Goal: Communication & Community: Answer question/provide support

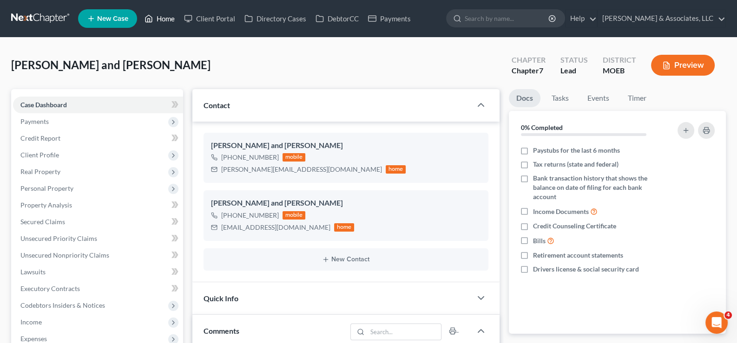
click at [161, 22] on link "Home" at bounding box center [159, 18] width 39 height 17
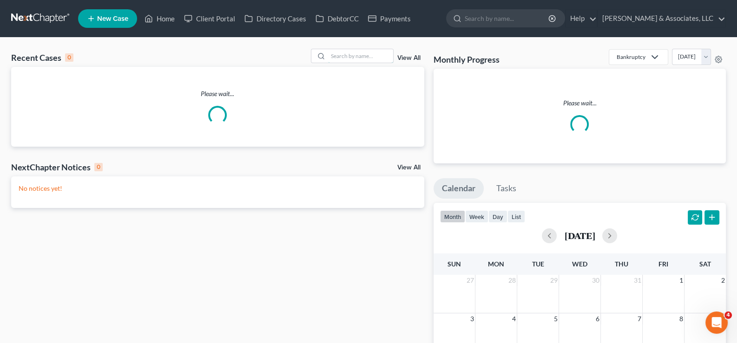
drag, startPoint x: 371, startPoint y: 63, endPoint x: 402, endPoint y: 67, distance: 30.9
click at [374, 63] on div at bounding box center [352, 56] width 83 height 14
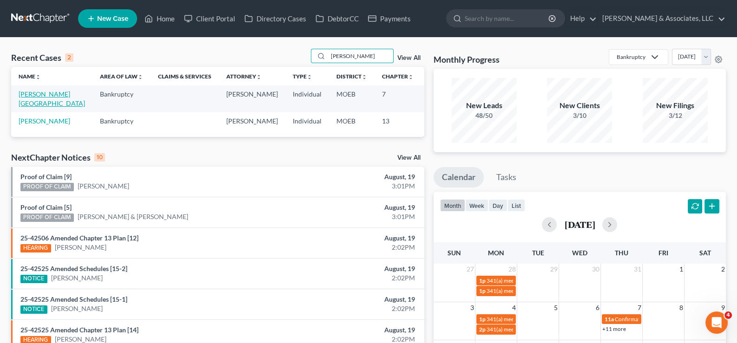
type input "[PERSON_NAME]"
click at [26, 95] on link "[PERSON_NAME][GEOGRAPHIC_DATA]" at bounding box center [52, 98] width 66 height 17
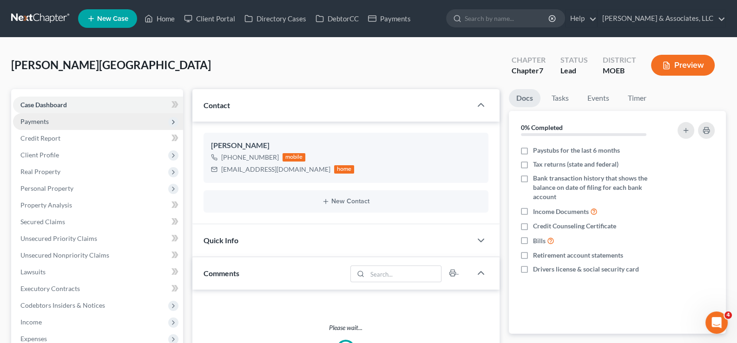
click at [29, 119] on span "Payments" at bounding box center [34, 122] width 28 height 8
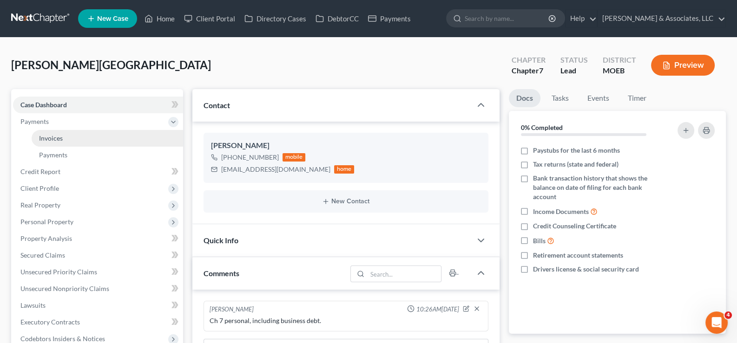
click at [48, 137] on span "Invoices" at bounding box center [51, 138] width 24 height 8
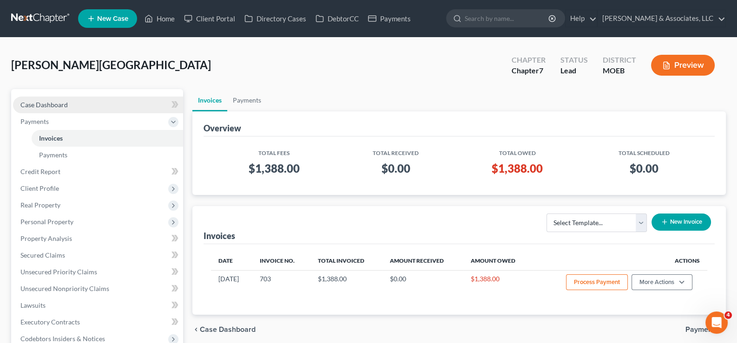
click at [43, 105] on span "Case Dashboard" at bounding box center [43, 105] width 47 height 8
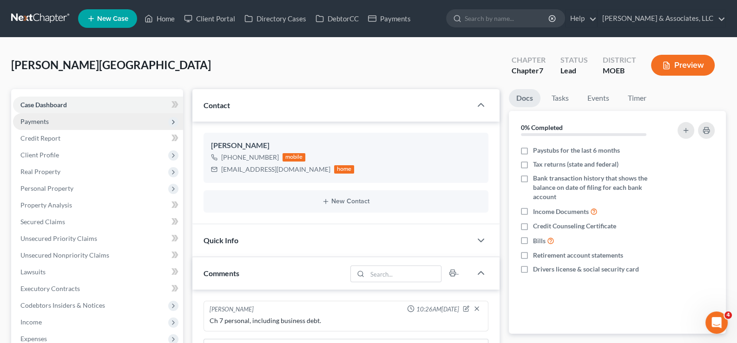
click at [22, 121] on span "Payments" at bounding box center [34, 122] width 28 height 8
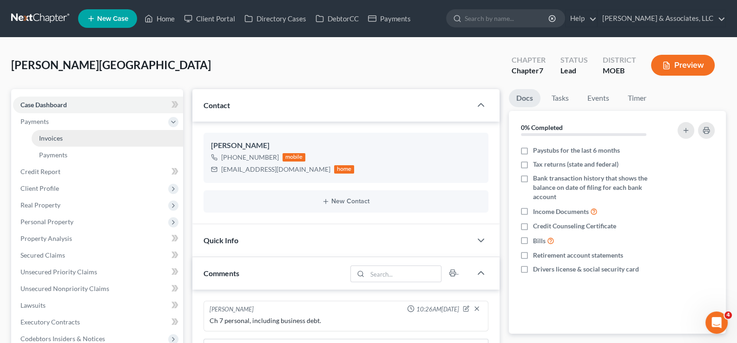
click at [51, 136] on span "Invoices" at bounding box center [51, 138] width 24 height 8
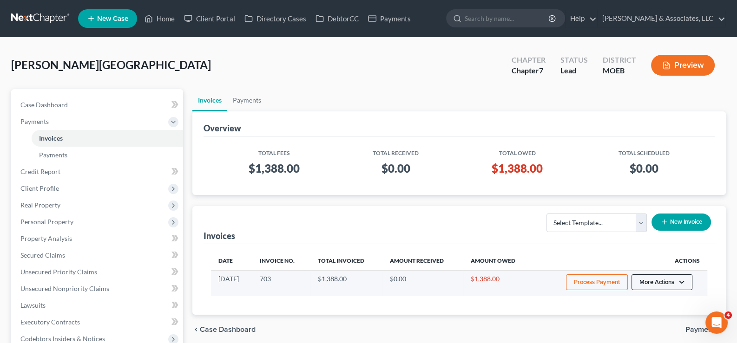
click at [662, 283] on button "More Actions" at bounding box center [661, 283] width 61 height 16
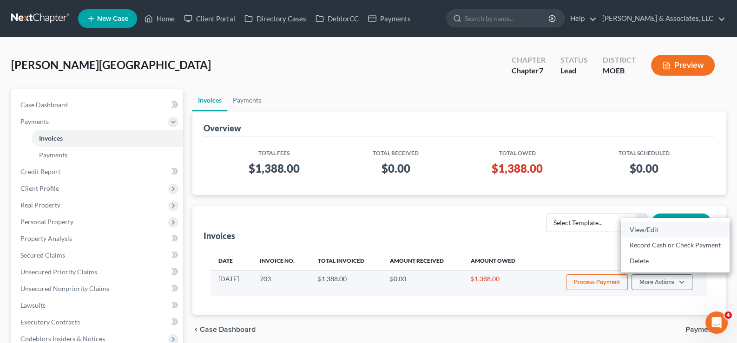
click at [642, 225] on link "View/Edit" at bounding box center [675, 230] width 109 height 16
select select "1"
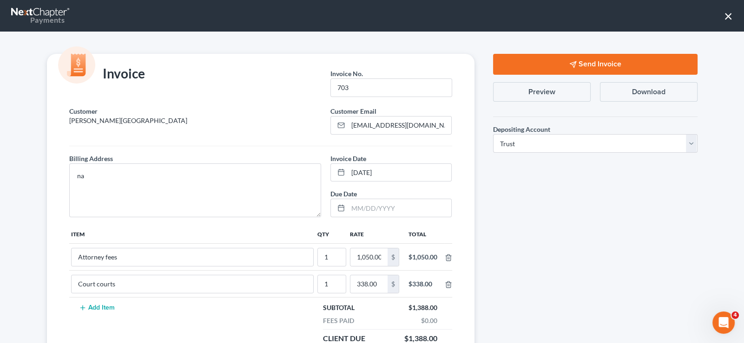
click at [558, 66] on button "Send Invoice" at bounding box center [595, 64] width 204 height 21
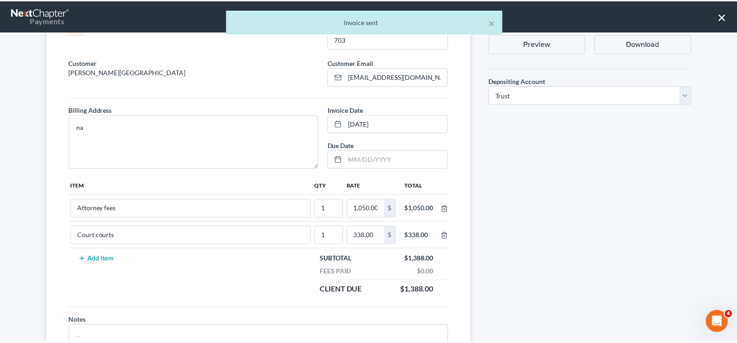
scroll to position [105, 0]
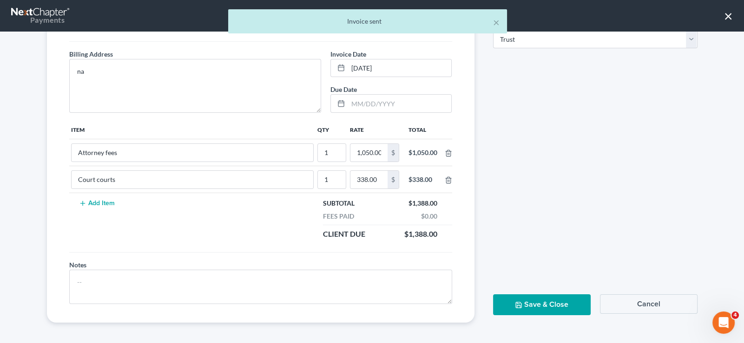
click at [530, 312] on button "Save & Close" at bounding box center [542, 305] width 98 height 21
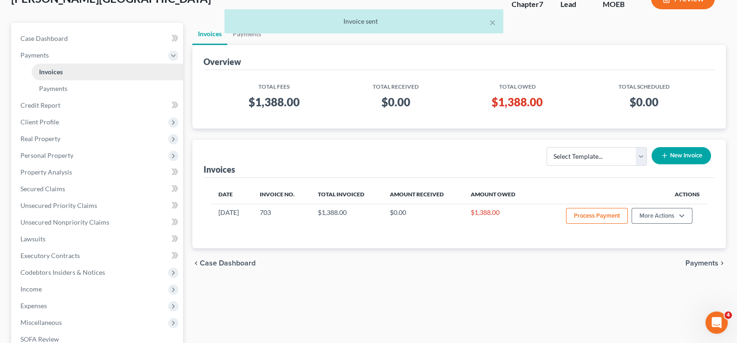
scroll to position [60, 0]
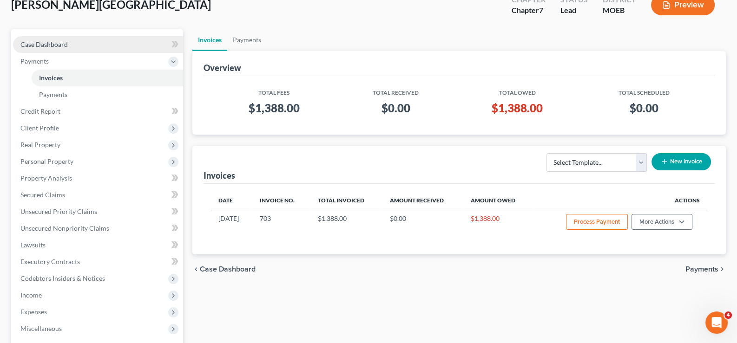
click at [41, 43] on span "Case Dashboard" at bounding box center [43, 44] width 47 height 8
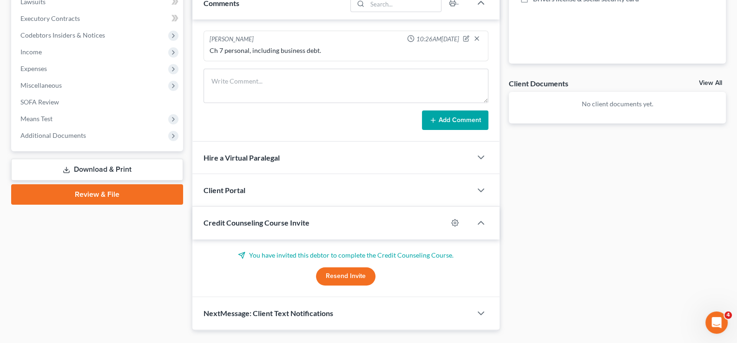
scroll to position [279, 0]
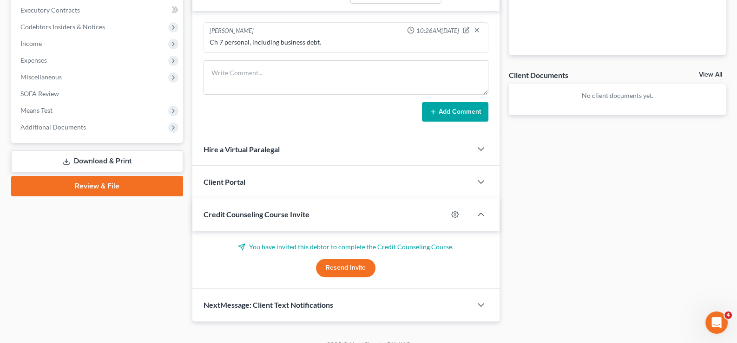
click at [359, 264] on button "Resend Invite" at bounding box center [345, 268] width 59 height 19
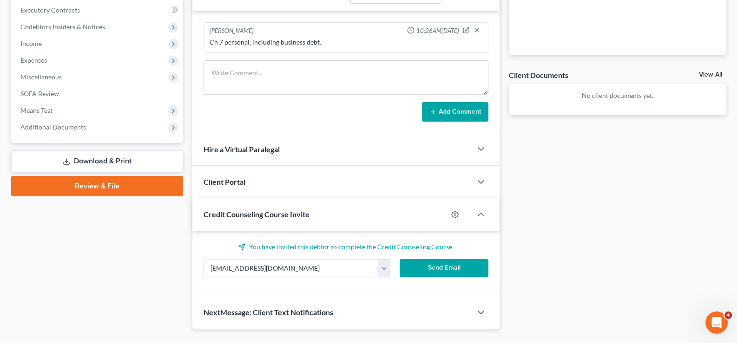
click at [462, 270] on button "Send Email" at bounding box center [444, 268] width 89 height 19
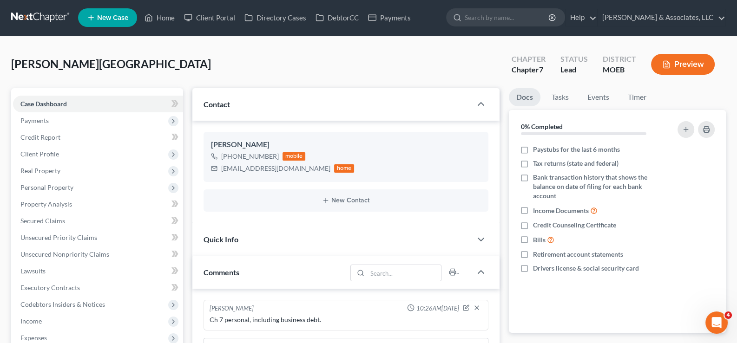
scroll to position [0, 0]
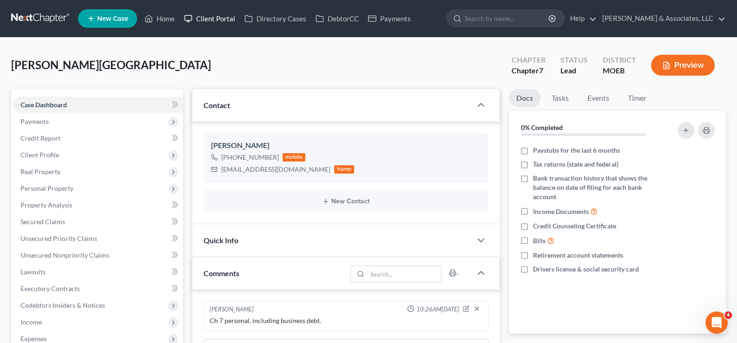
click at [214, 21] on link "Client Portal" at bounding box center [209, 18] width 60 height 17
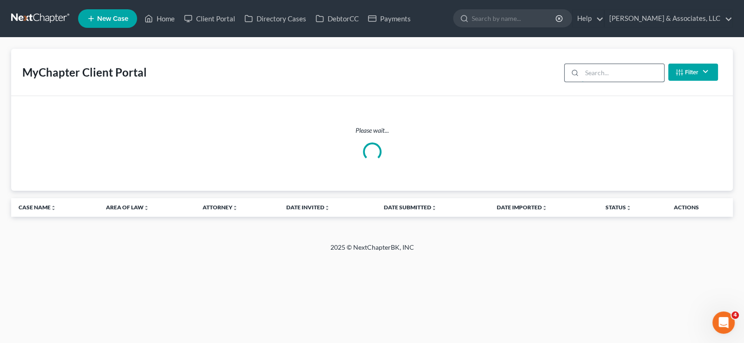
click at [606, 72] on input "search" at bounding box center [623, 73] width 82 height 18
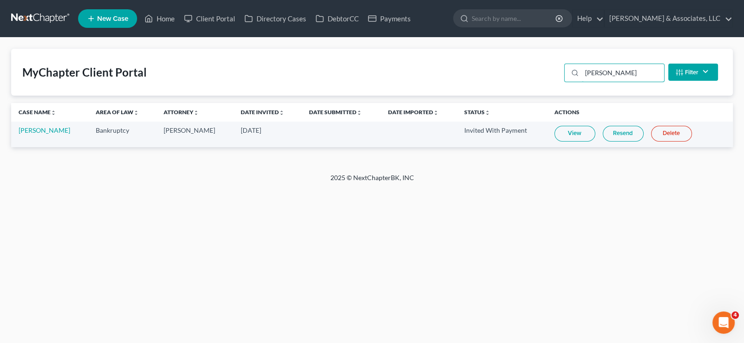
type input "[PERSON_NAME]"
click at [610, 137] on link "Resend" at bounding box center [623, 134] width 41 height 16
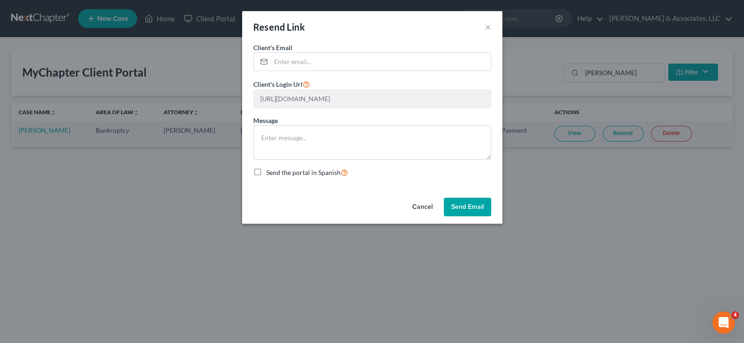
click at [469, 210] on button "Send Email" at bounding box center [467, 207] width 47 height 19
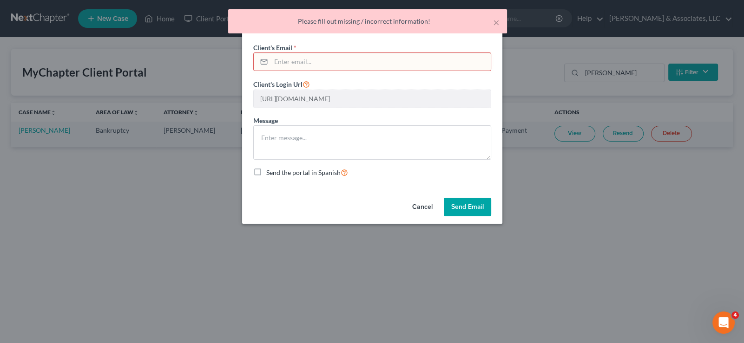
click at [308, 209] on div "Cancel Send Email" at bounding box center [372, 209] width 260 height 30
click at [420, 209] on button "Cancel" at bounding box center [422, 207] width 35 height 19
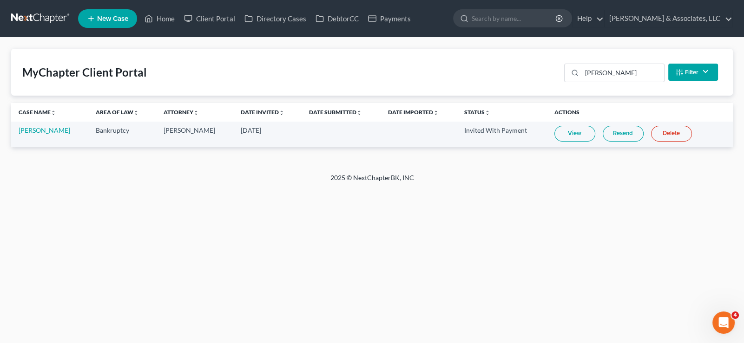
click at [629, 134] on link "Resend" at bounding box center [623, 134] width 41 height 16
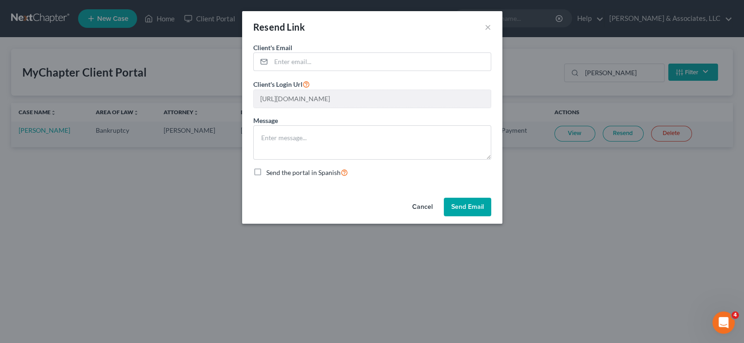
click at [420, 208] on button "Cancel" at bounding box center [422, 207] width 35 height 19
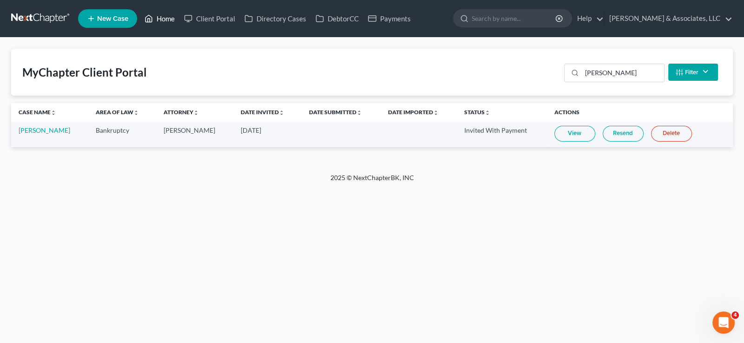
click at [171, 13] on link "Home" at bounding box center [159, 18] width 39 height 17
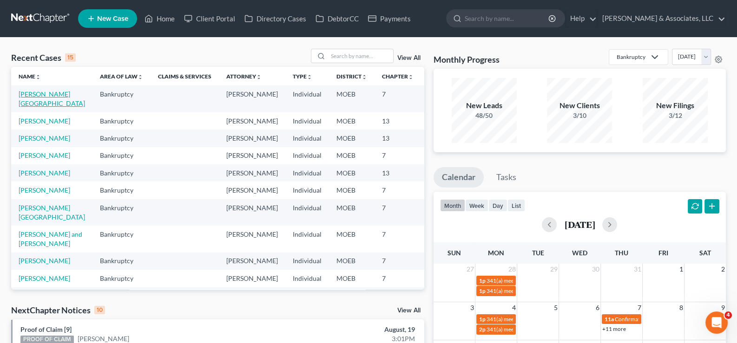
click at [31, 104] on link "[PERSON_NAME][GEOGRAPHIC_DATA]" at bounding box center [52, 98] width 66 height 17
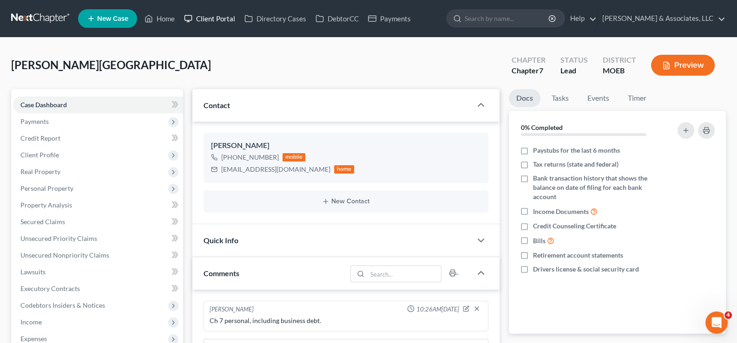
click at [200, 19] on link "Client Portal" at bounding box center [209, 18] width 60 height 17
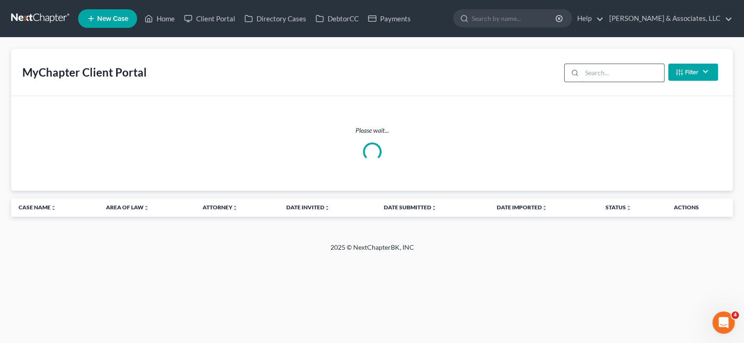
click at [593, 75] on input "search" at bounding box center [623, 73] width 82 height 18
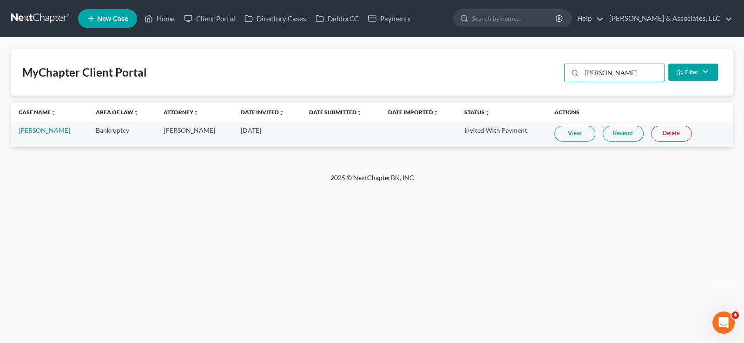
type input "[PERSON_NAME]"
click at [622, 134] on link "Resend" at bounding box center [623, 134] width 41 height 16
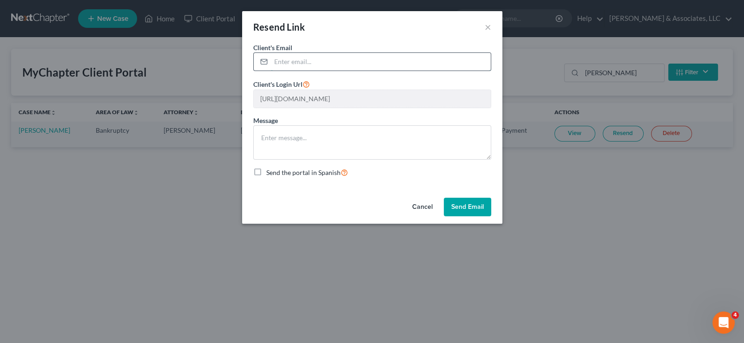
click at [315, 63] on input "email" at bounding box center [381, 62] width 220 height 18
click at [420, 199] on button "Cancel" at bounding box center [422, 207] width 35 height 19
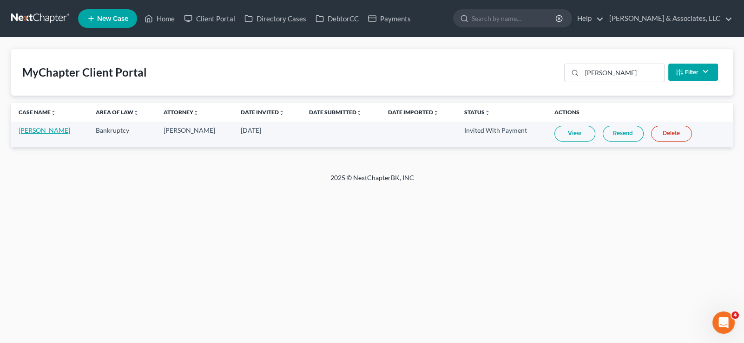
click at [56, 134] on link "[PERSON_NAME]" at bounding box center [45, 130] width 52 height 8
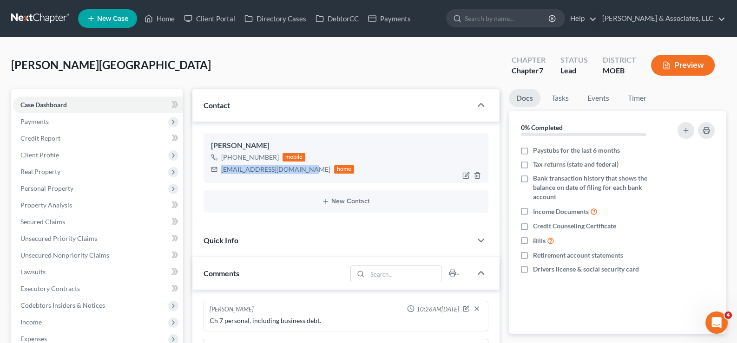
drag, startPoint x: 305, startPoint y: 172, endPoint x: 229, endPoint y: 168, distance: 76.3
click at [222, 177] on div "[PERSON_NAME] [PHONE_NUMBER] mobile [EMAIL_ADDRESS][DOMAIN_NAME] home" at bounding box center [345, 158] width 285 height 50
copy div "[EMAIL_ADDRESS][DOMAIN_NAME]"
click at [207, 16] on link "Client Portal" at bounding box center [209, 18] width 60 height 17
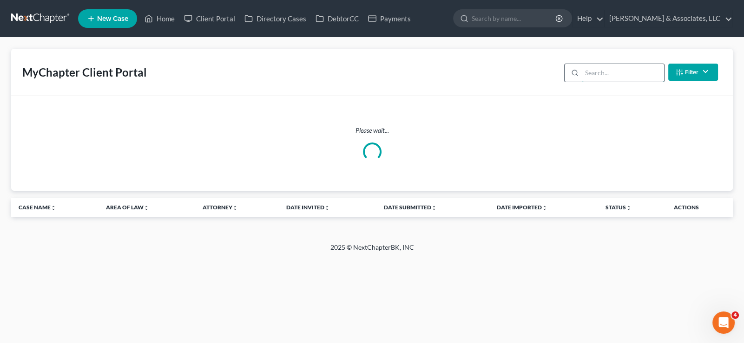
click at [594, 73] on input "search" at bounding box center [623, 73] width 82 height 18
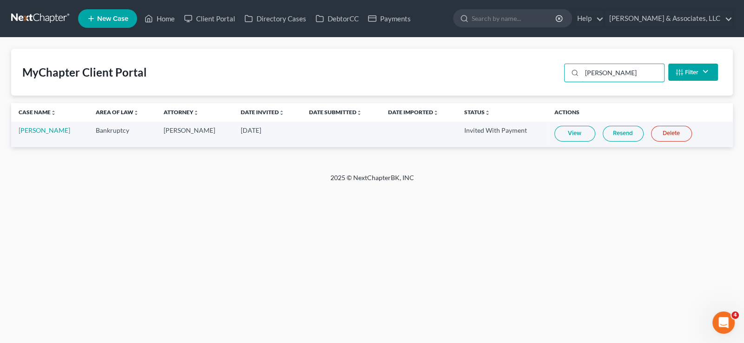
type input "[PERSON_NAME]"
click at [622, 134] on link "Resend" at bounding box center [623, 134] width 41 height 16
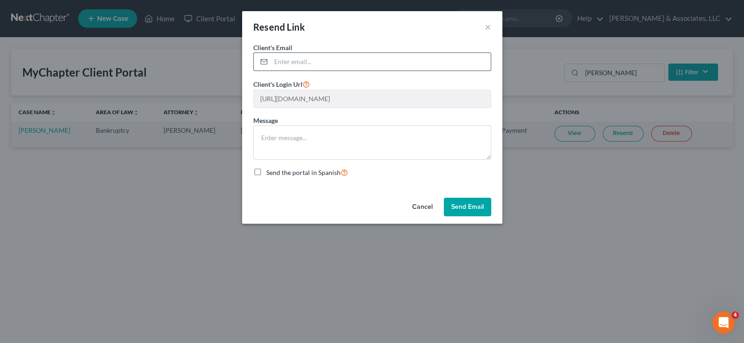
click at [381, 63] on input "email" at bounding box center [381, 62] width 220 height 18
paste input "[EMAIL_ADDRESS][DOMAIN_NAME]"
type input "[EMAIL_ADDRESS][DOMAIN_NAME]"
click at [468, 207] on button "Send Email" at bounding box center [467, 207] width 47 height 19
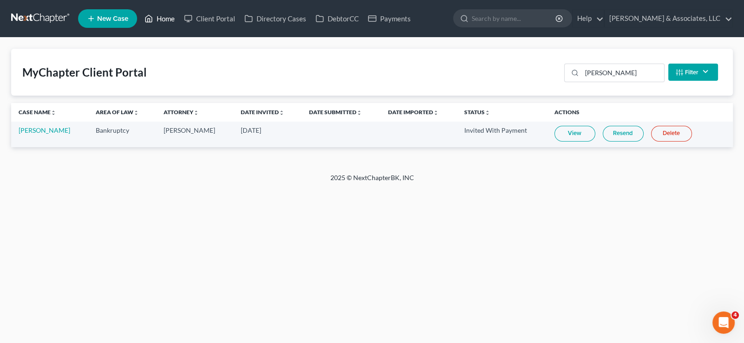
click at [156, 15] on link "Home" at bounding box center [159, 18] width 39 height 17
